Goal: Communication & Community: Connect with others

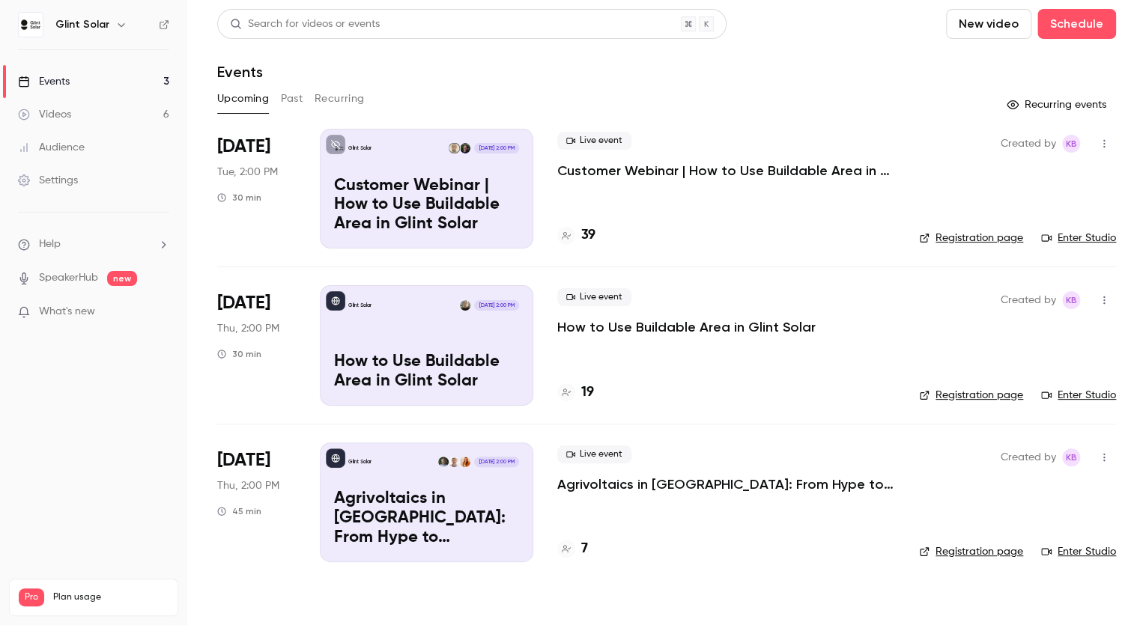
click at [464, 172] on div "Glint Solar [DATE] 2:00 PM Customer Webinar | How to Use Buildable Area in Glin…" at bounding box center [426, 189] width 213 height 120
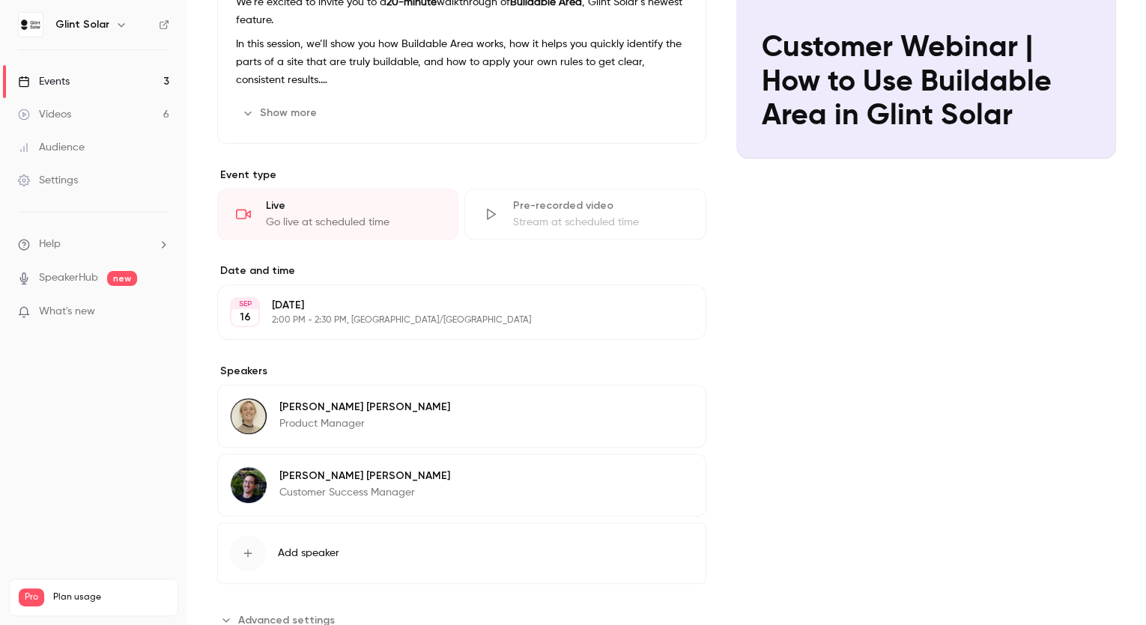
scroll to position [258, 0]
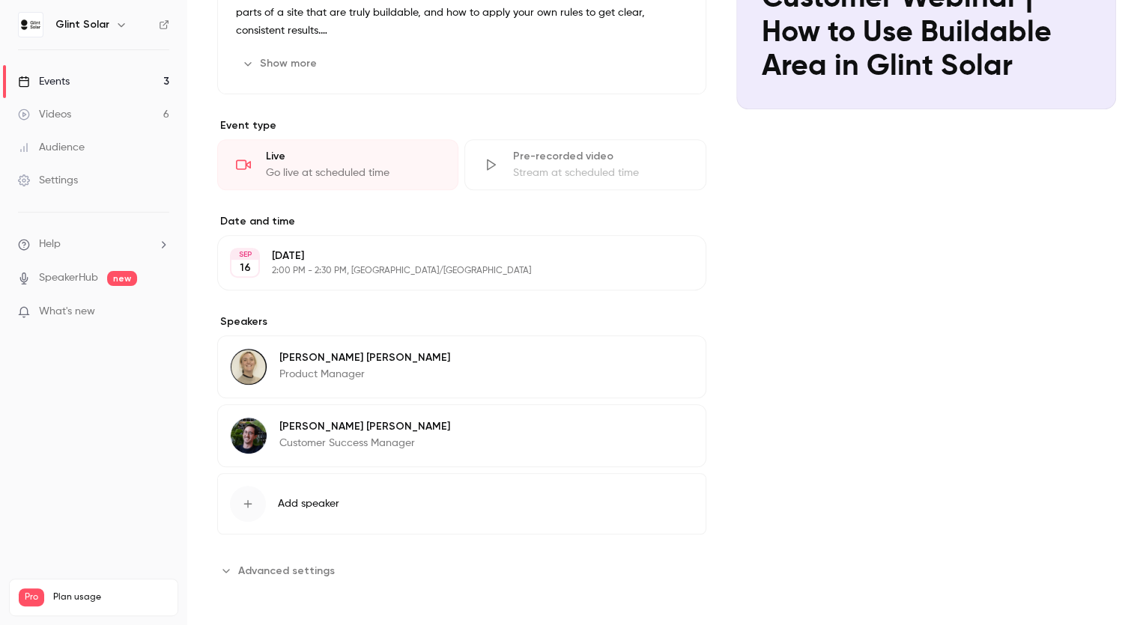
click at [368, 423] on p "[PERSON_NAME]" at bounding box center [364, 426] width 171 height 15
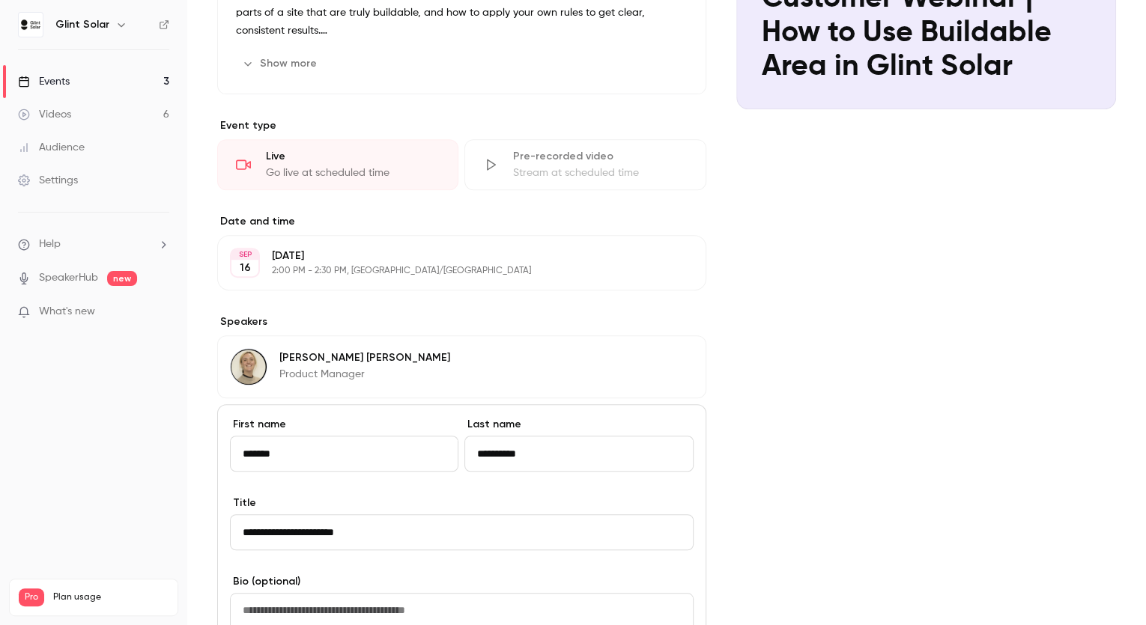
click at [479, 449] on input "**********" at bounding box center [578, 454] width 228 height 36
click at [58, 78] on div "Events" at bounding box center [44, 81] width 52 height 15
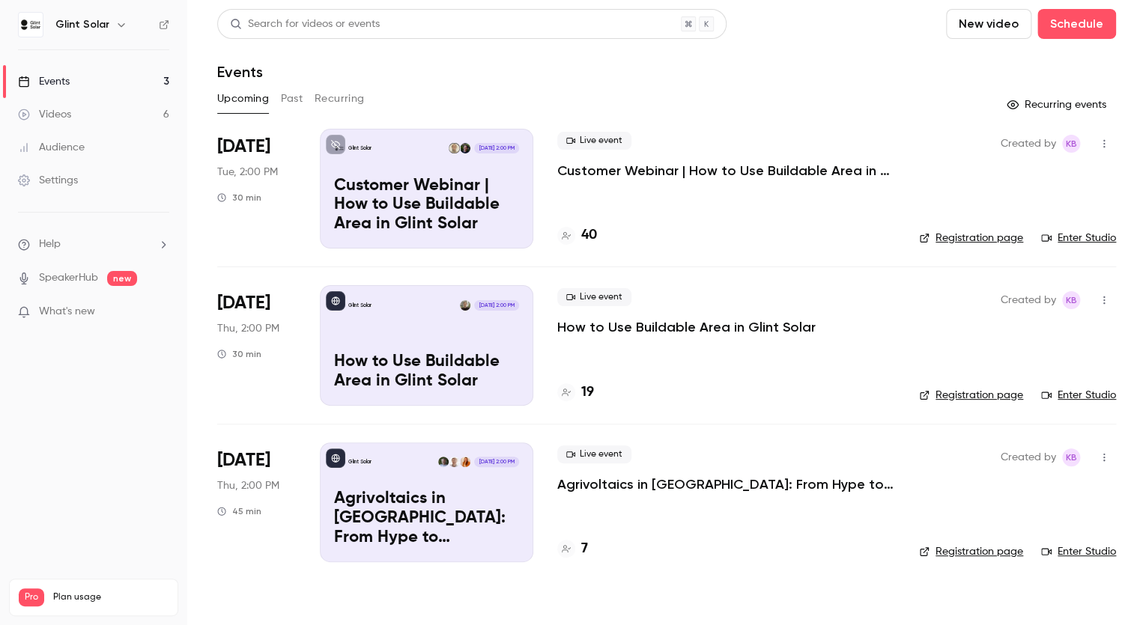
click at [427, 333] on div "Glint Solar [DATE] 2:00 PM How to Use Buildable Area in Glint Solar" at bounding box center [426, 345] width 213 height 120
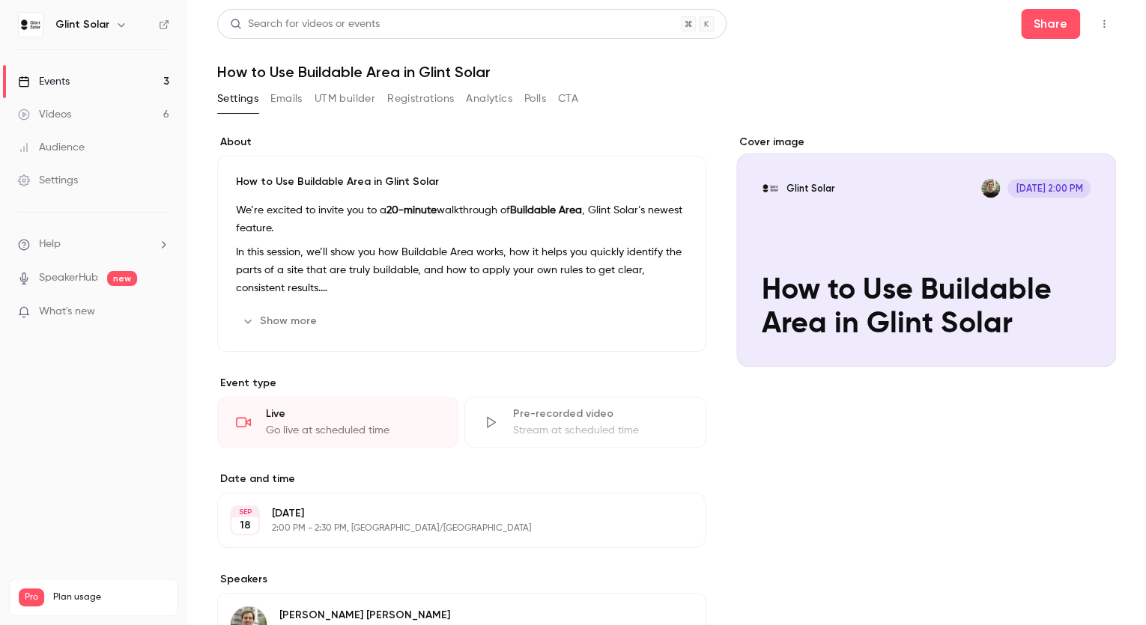
click at [57, 83] on div "Events" at bounding box center [44, 81] width 52 height 15
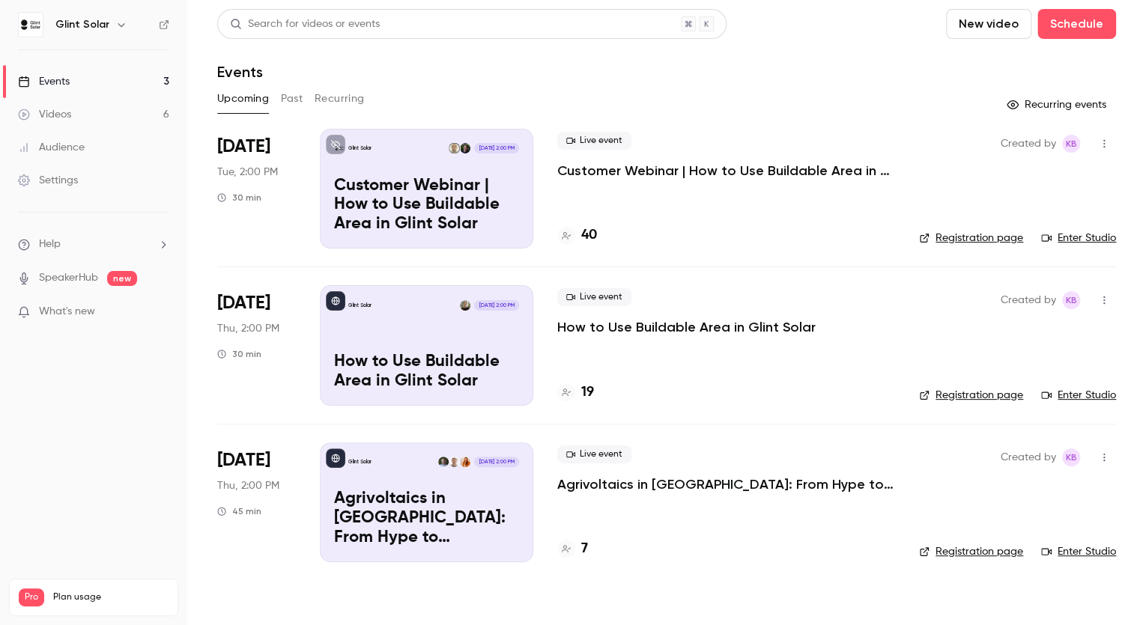
click at [584, 171] on p "Customer Webinar | How to Use Buildable Area in Glint Solar" at bounding box center [726, 171] width 338 height 18
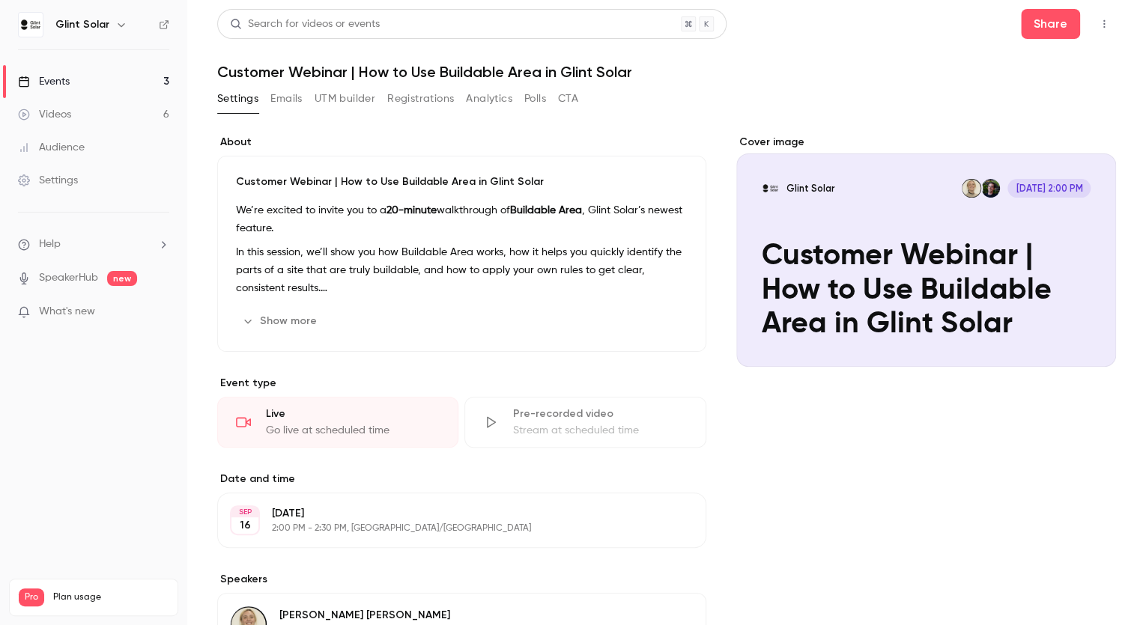
click at [1098, 22] on icon "button" at bounding box center [1104, 24] width 12 height 10
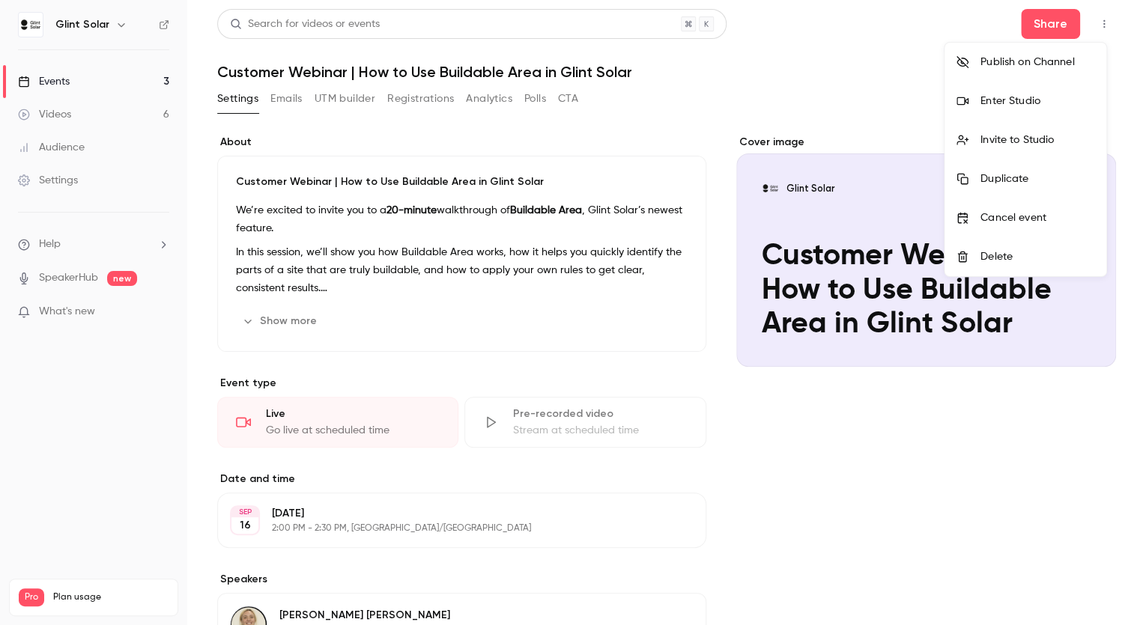
click at [1027, 97] on div "Enter Studio" at bounding box center [1037, 101] width 114 height 15
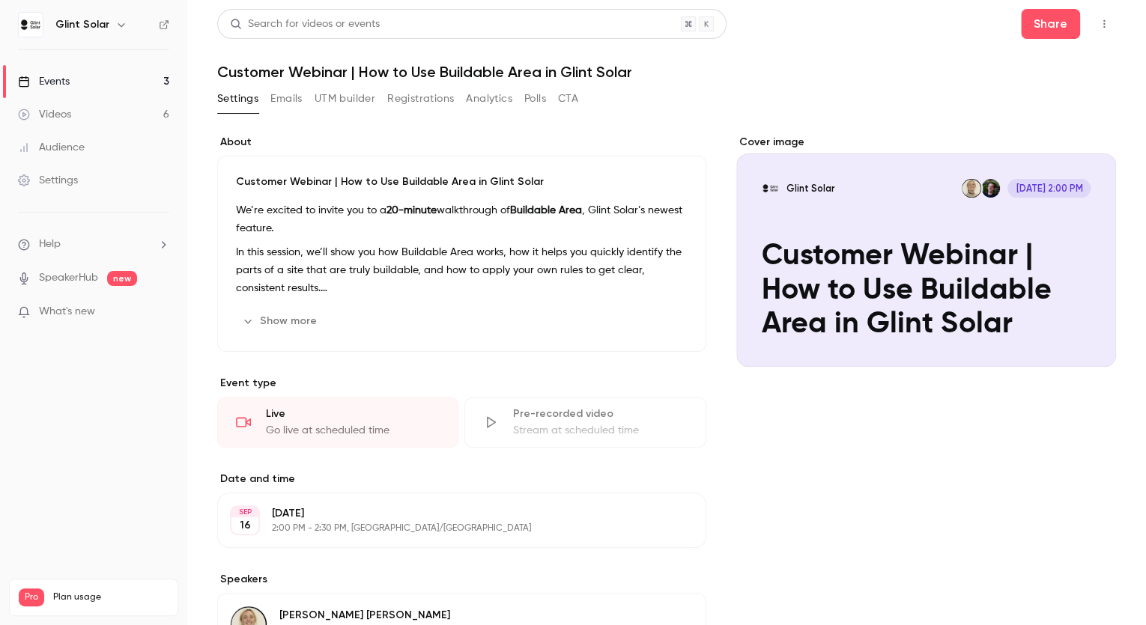
click at [1103, 24] on icon "button" at bounding box center [1103, 24] width 1 height 8
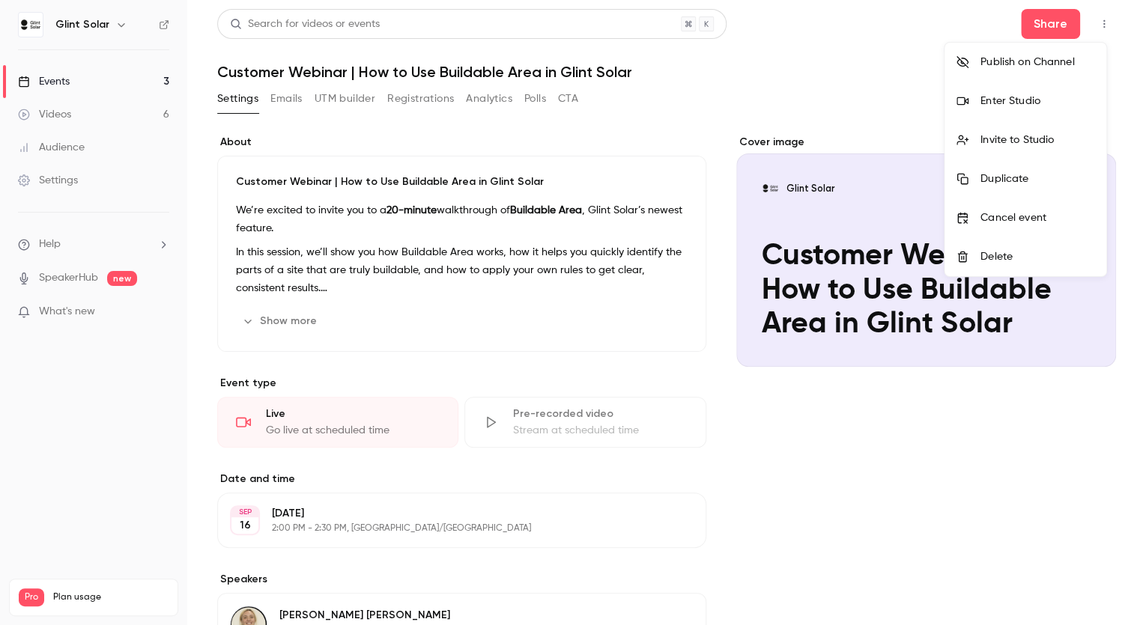
click at [1034, 133] on div "Invite to Studio" at bounding box center [1037, 140] width 114 height 15
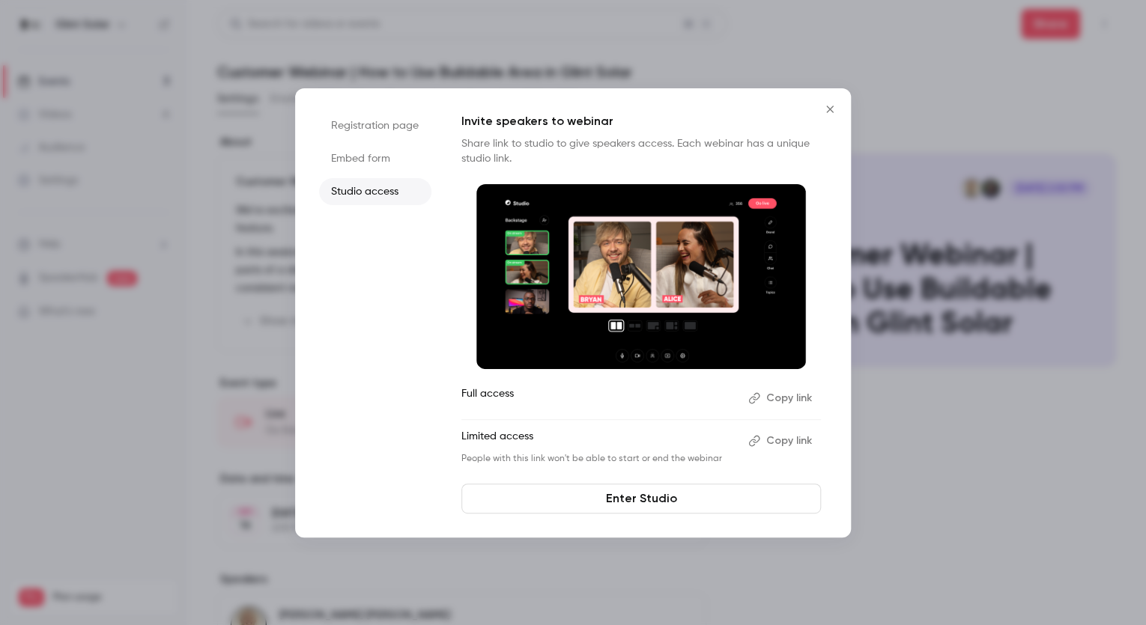
click at [786, 400] on button "Copy link" at bounding box center [781, 398] width 79 height 24
click at [648, 502] on link "Enter Studio" at bounding box center [640, 499] width 359 height 30
